Goal: Navigation & Orientation: Find specific page/section

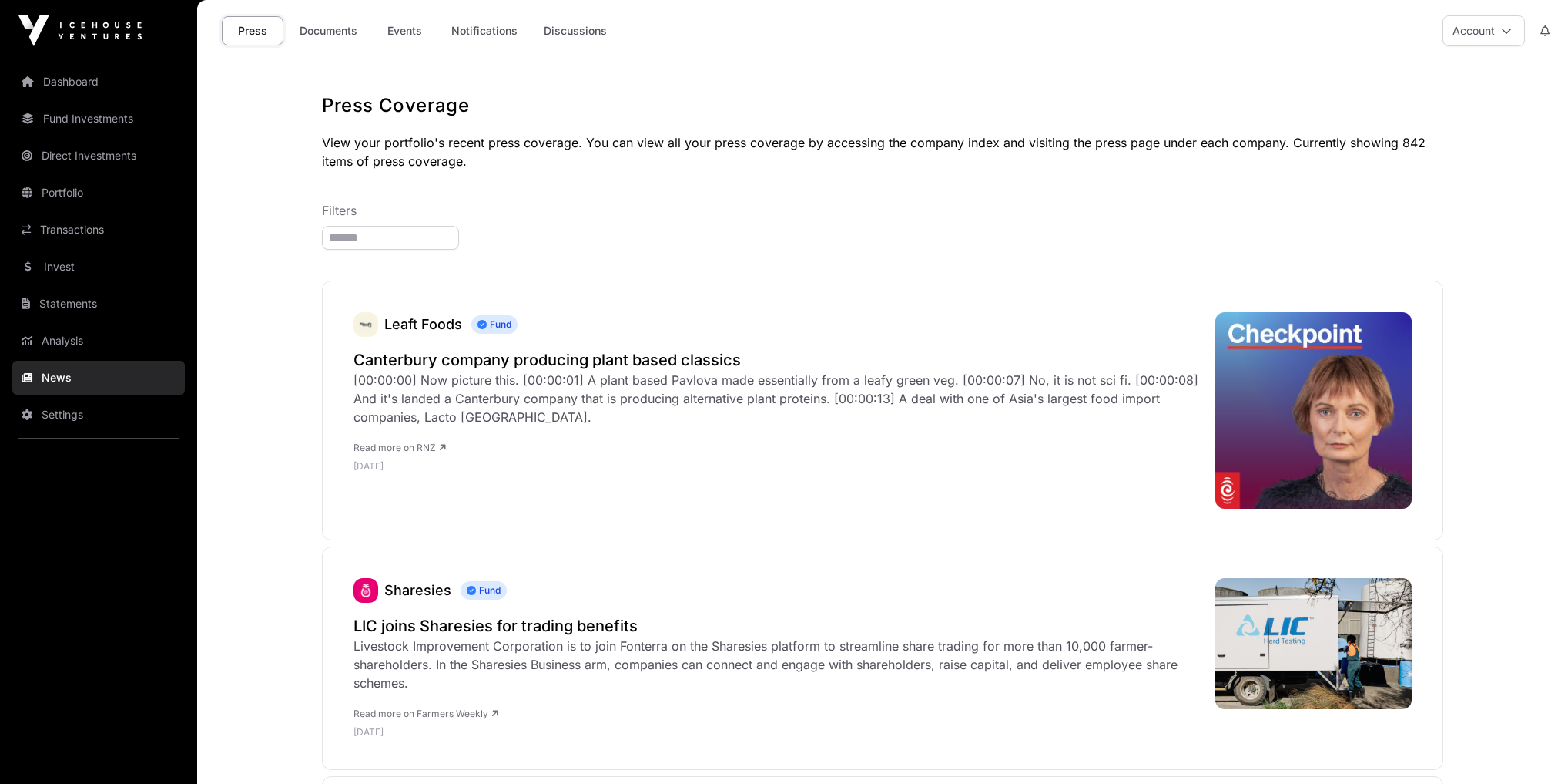
click at [46, 78] on link "Dashboard" at bounding box center [98, 82] width 172 height 34
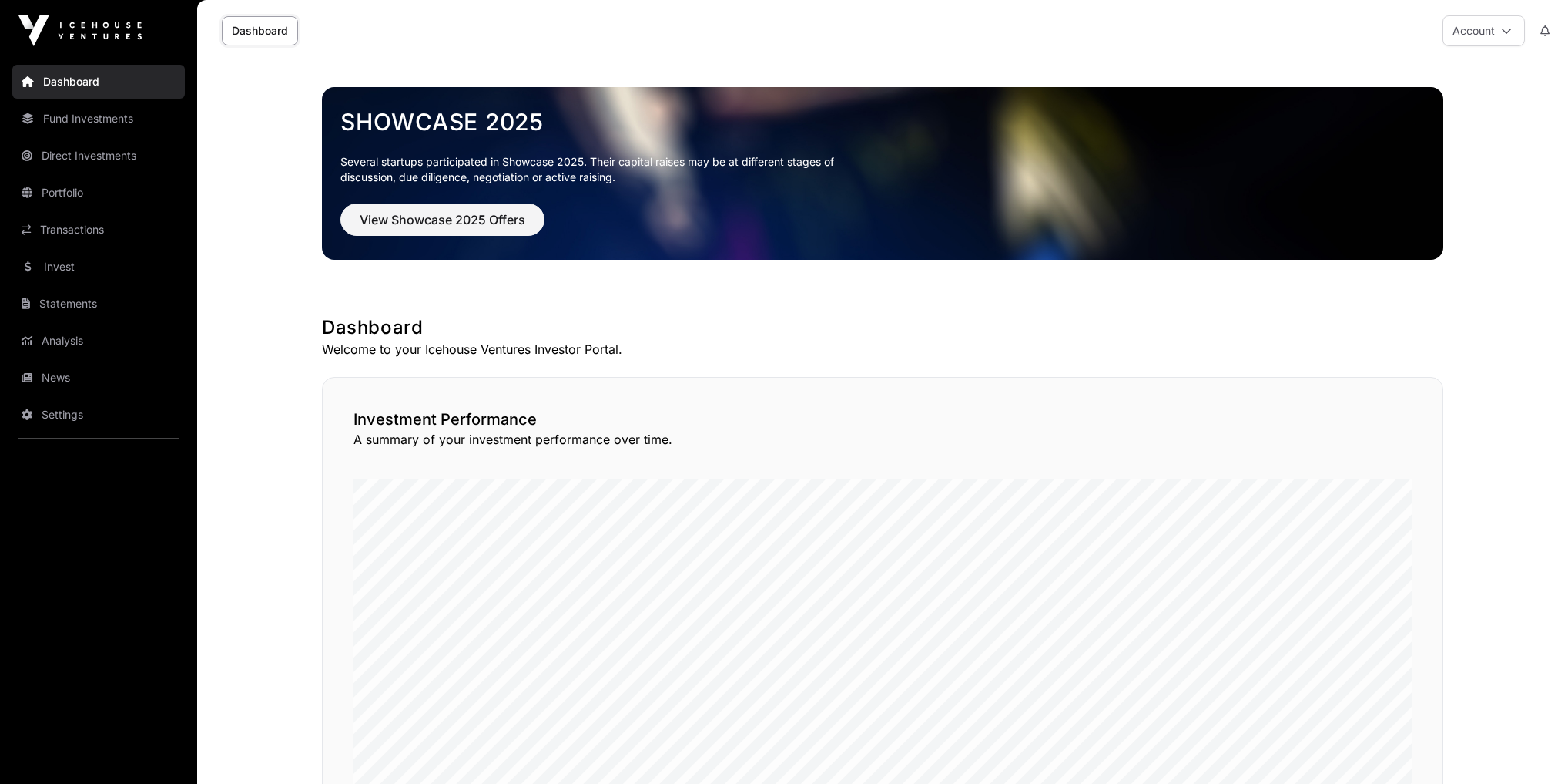
click at [52, 374] on link "News" at bounding box center [98, 378] width 172 height 34
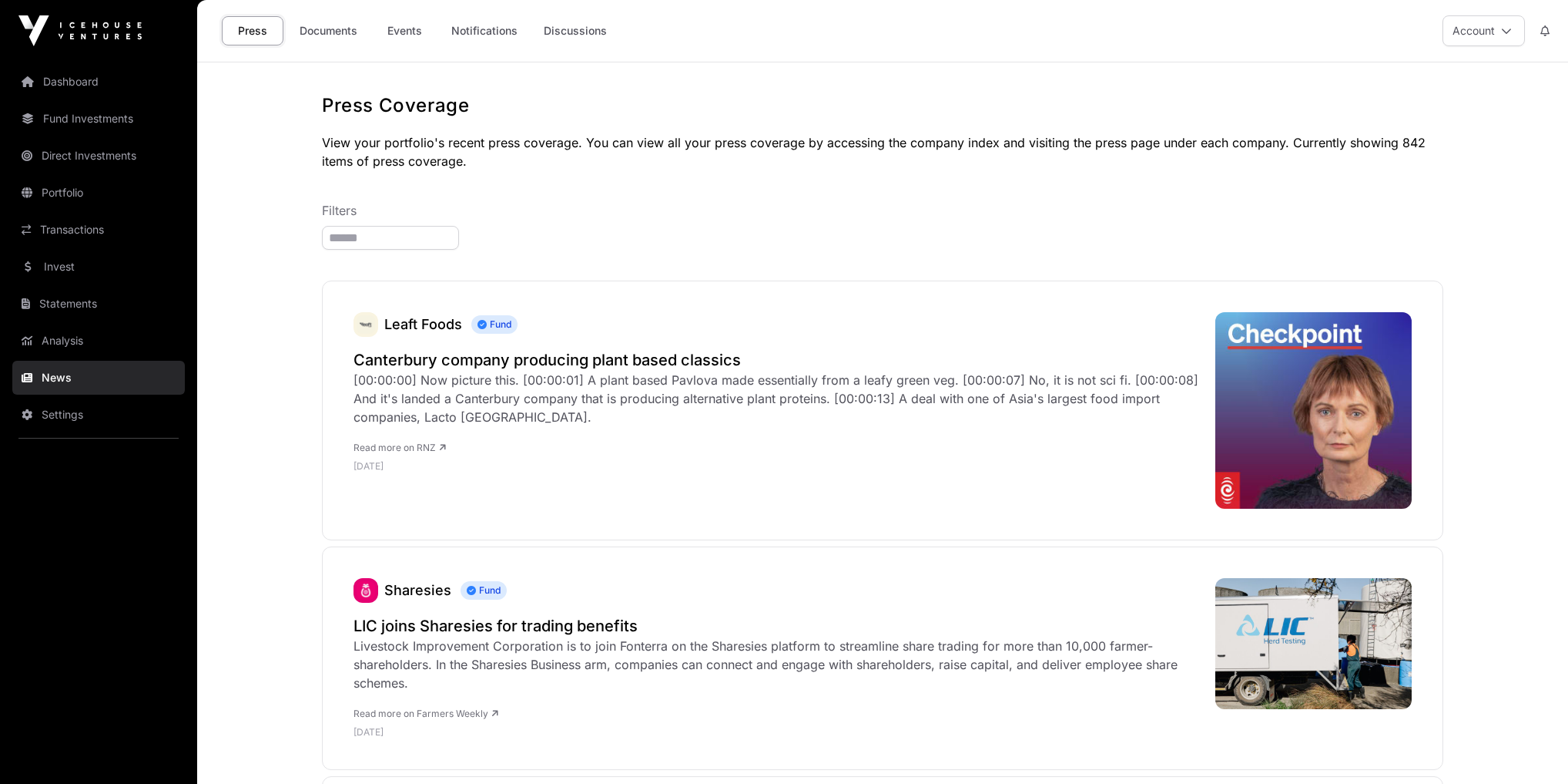
click at [507, 34] on link "Notifications" at bounding box center [484, 30] width 87 height 29
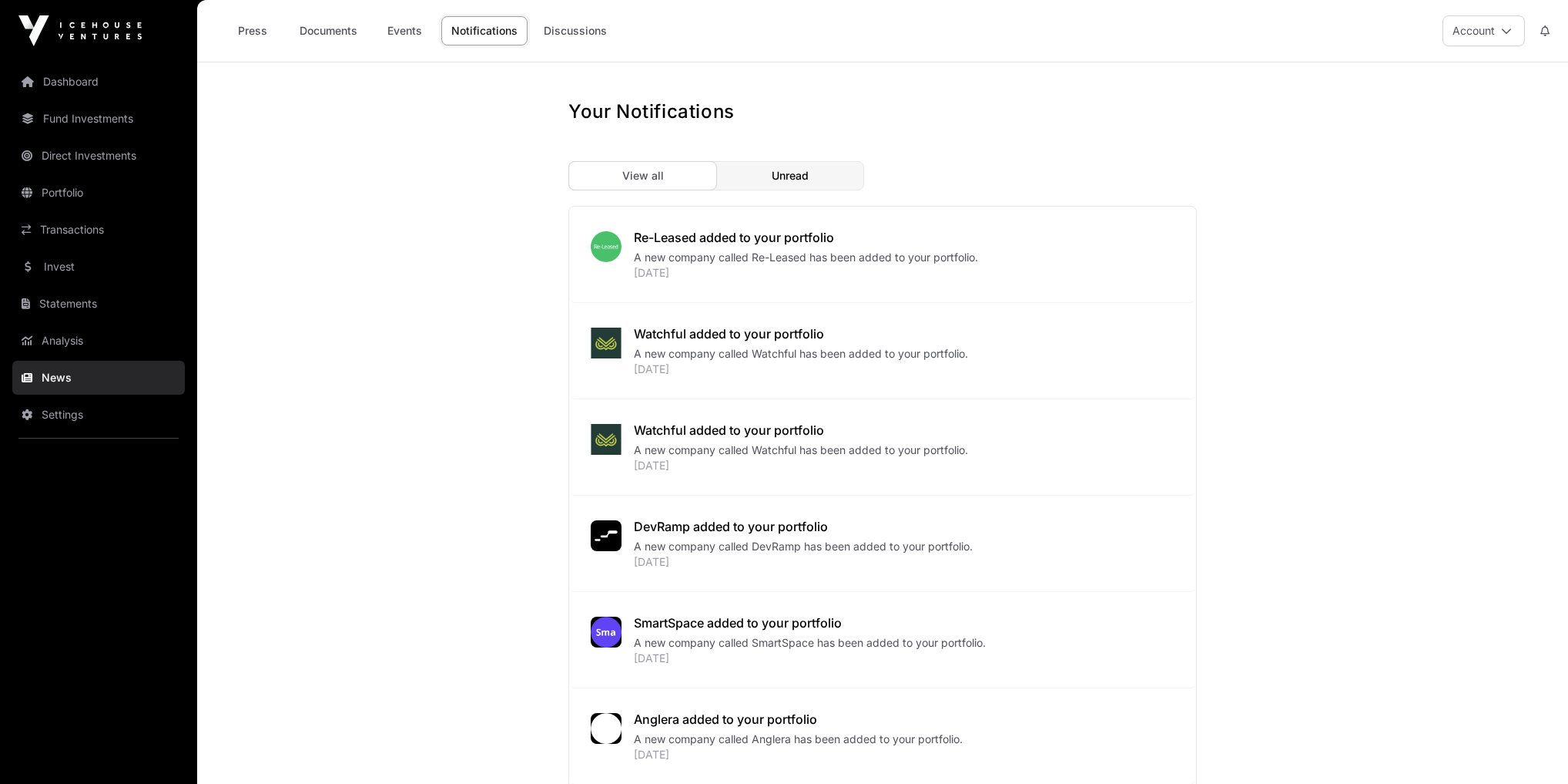
click at [59, 87] on link "Dashboard" at bounding box center [98, 82] width 172 height 34
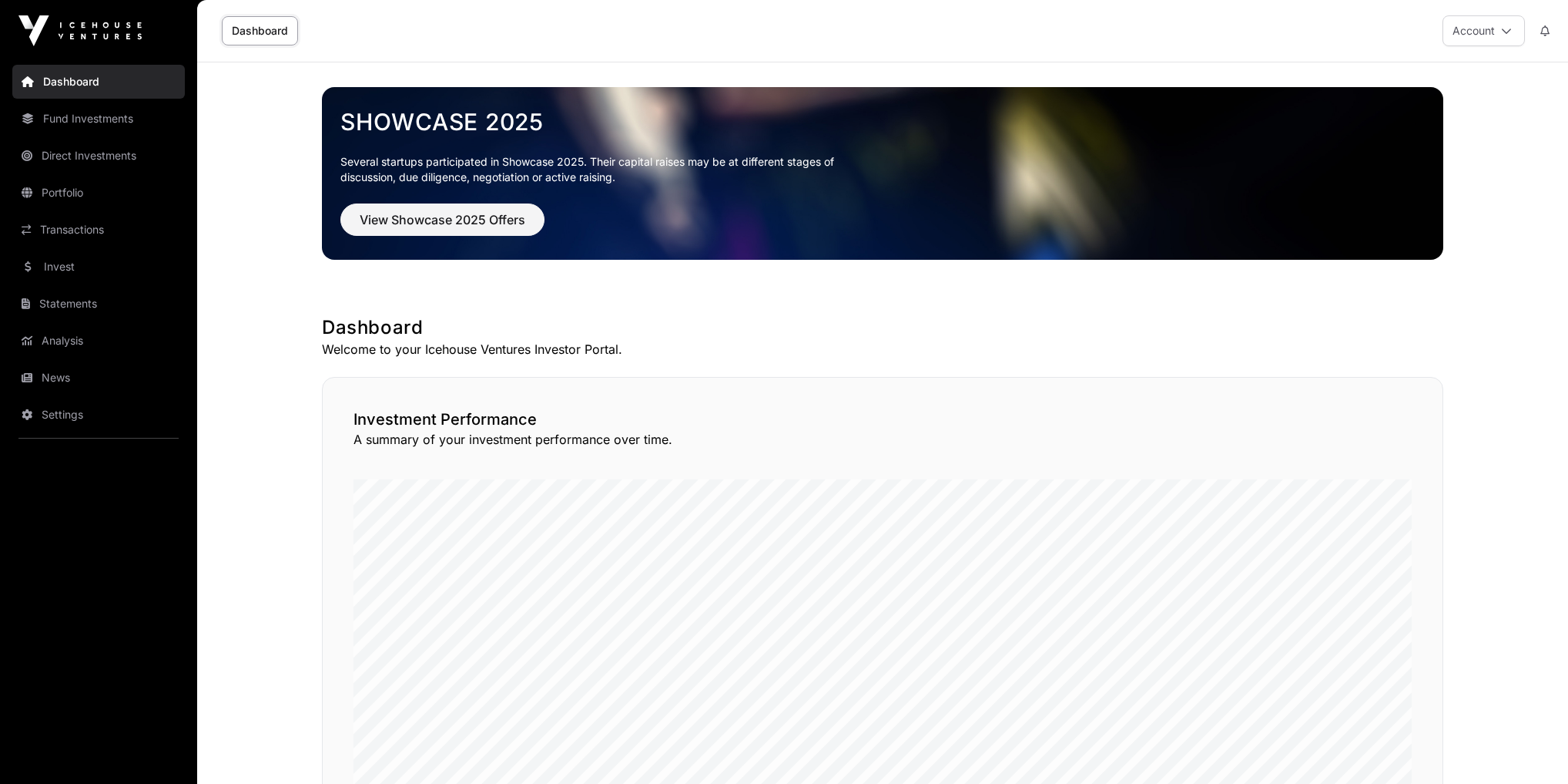
click at [51, 372] on link "News" at bounding box center [98, 378] width 172 height 34
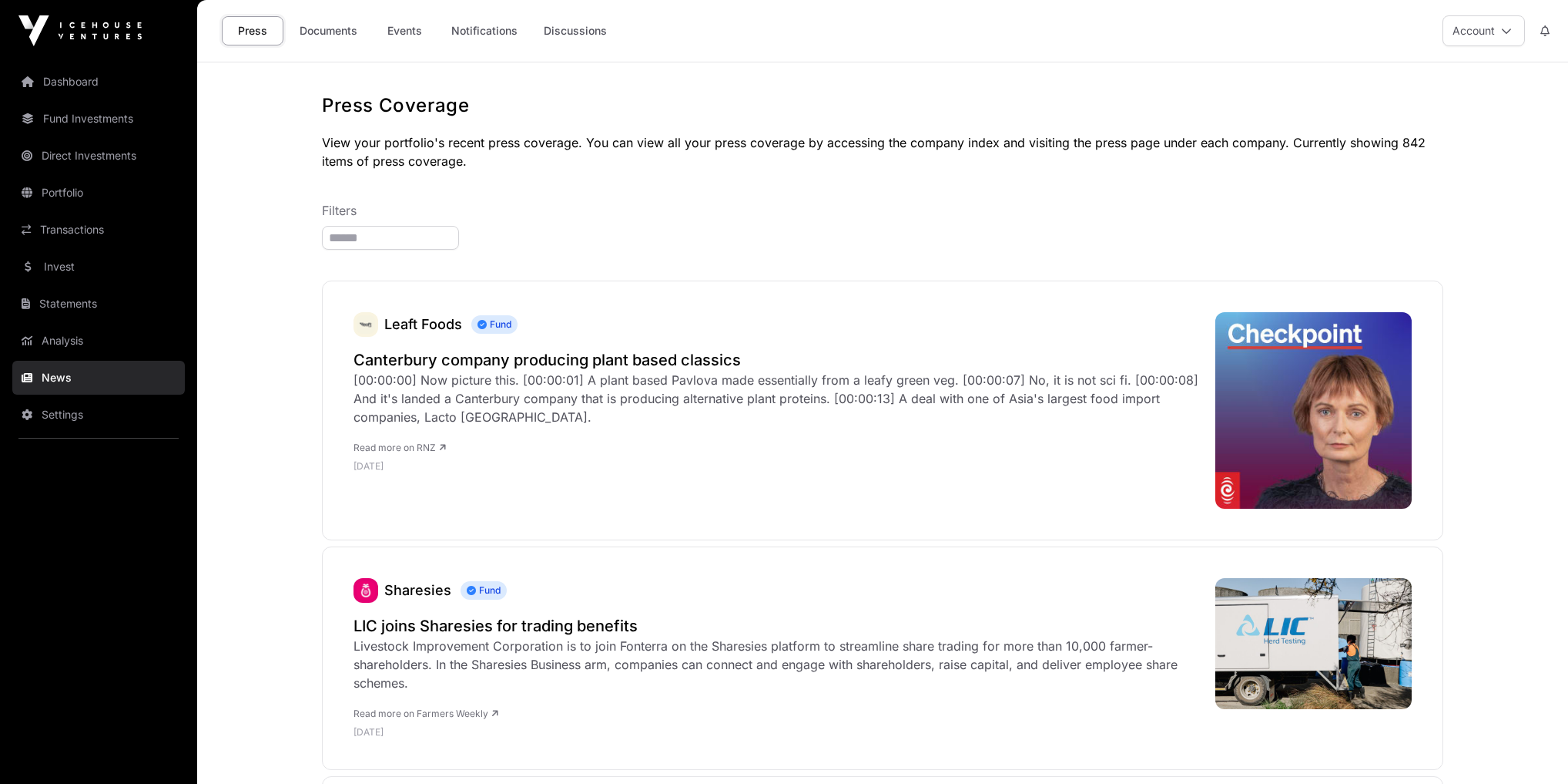
click at [472, 31] on link "Notifications" at bounding box center [484, 30] width 87 height 29
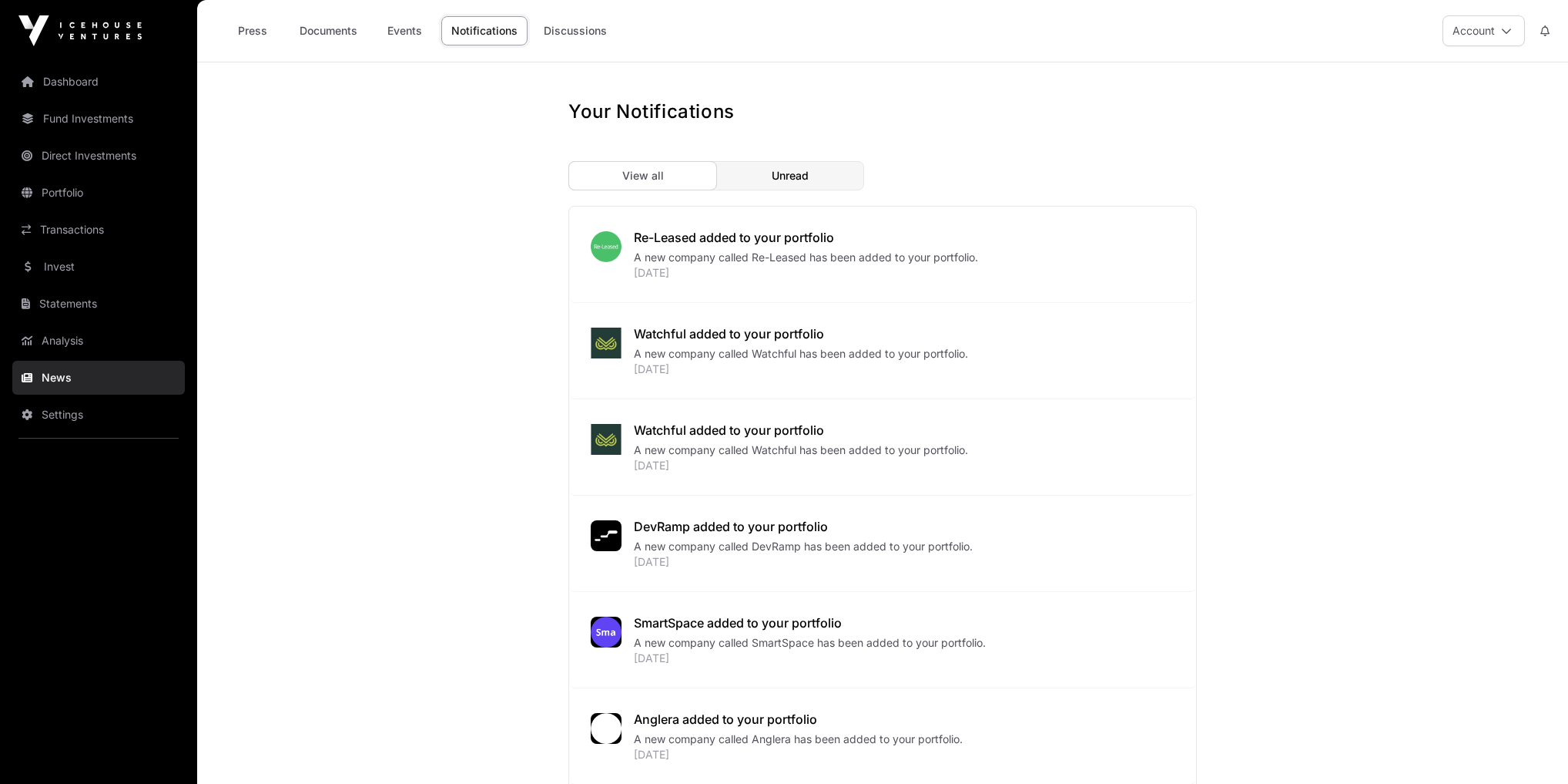
click at [598, 29] on link "Discussions" at bounding box center [575, 30] width 83 height 29
